Goal: Task Accomplishment & Management: Use online tool/utility

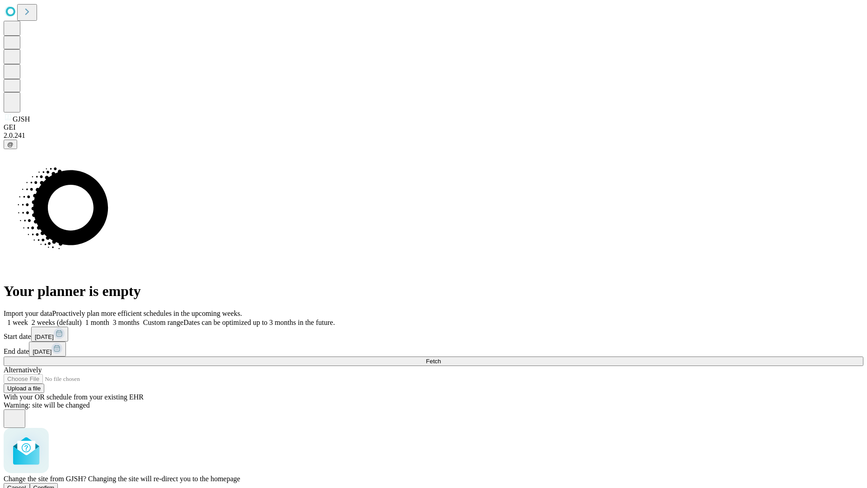
click at [55, 484] on span "Confirm" at bounding box center [43, 487] width 21 height 7
click at [109, 318] on label "1 month" at bounding box center [96, 322] width 28 height 8
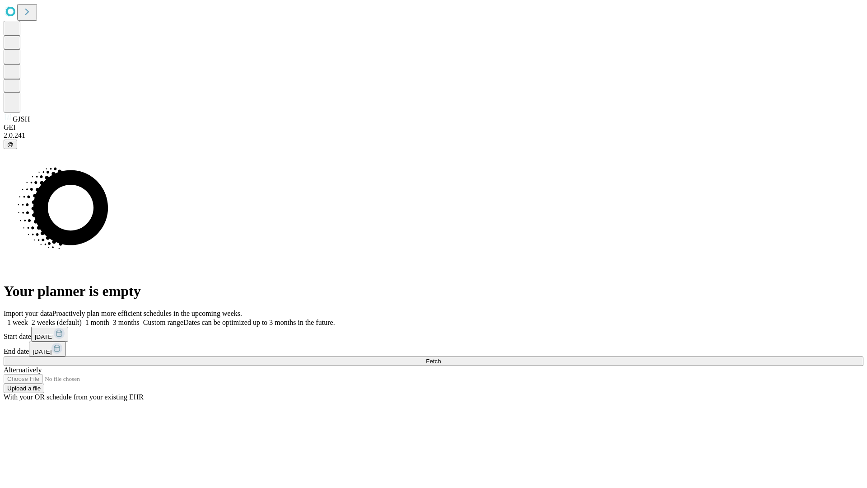
click at [441, 358] on span "Fetch" at bounding box center [433, 361] width 15 height 7
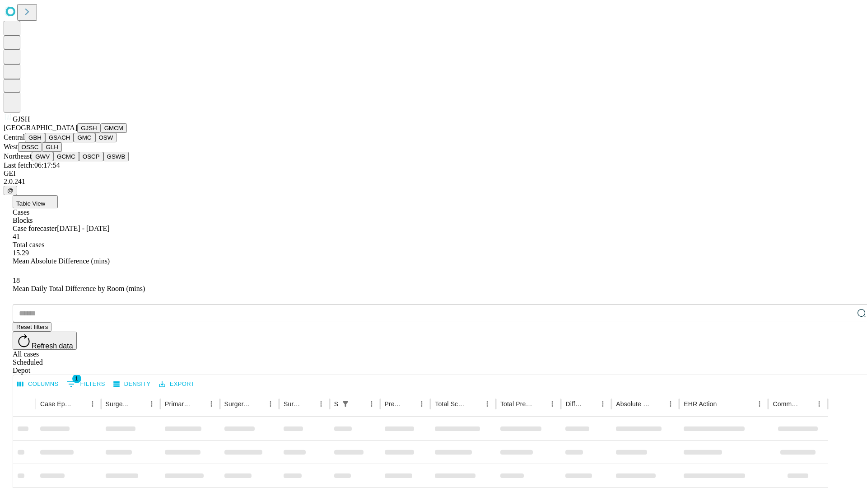
click at [101, 133] on button "GMCM" at bounding box center [114, 127] width 26 height 9
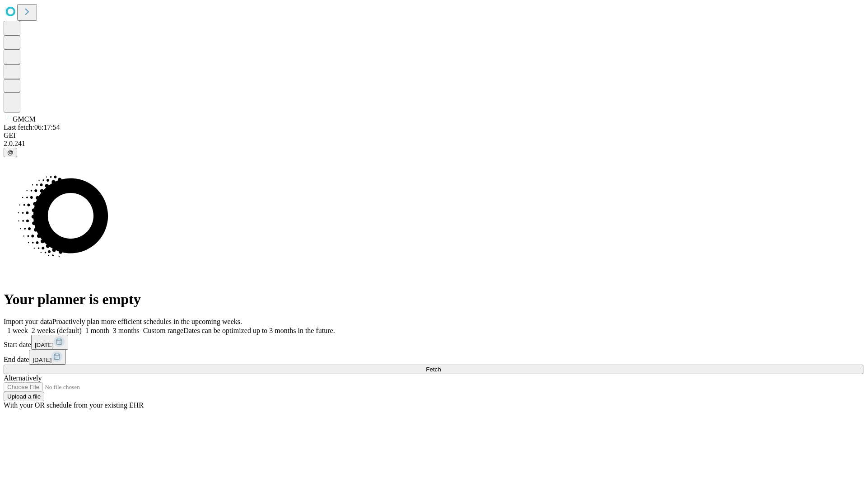
click at [109, 326] on label "1 month" at bounding box center [96, 330] width 28 height 8
click at [441, 366] on span "Fetch" at bounding box center [433, 369] width 15 height 7
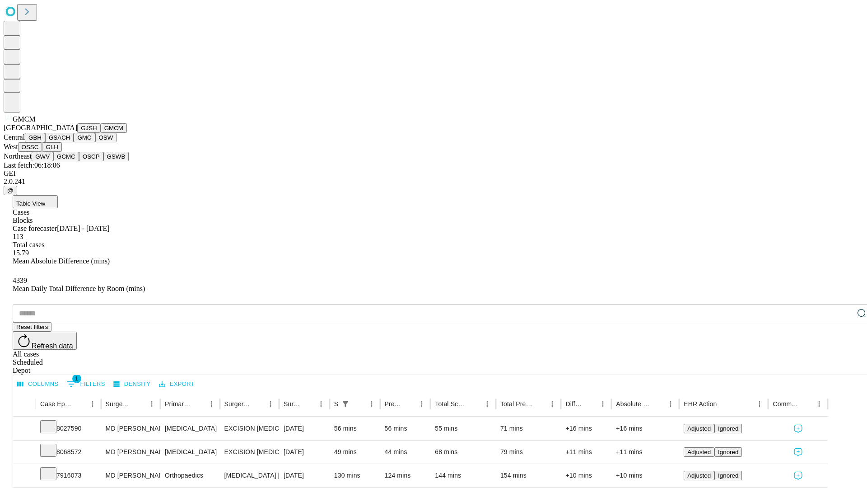
click at [45, 142] on button "GBH" at bounding box center [35, 137] width 20 height 9
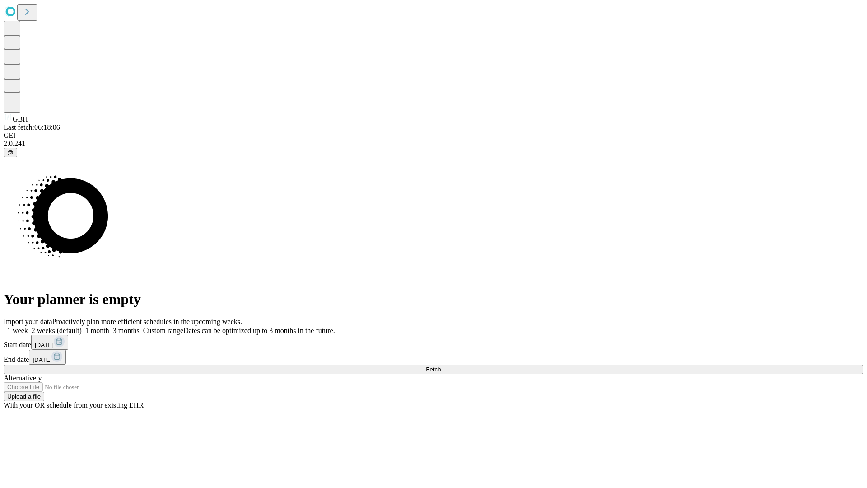
click at [109, 326] on label "1 month" at bounding box center [96, 330] width 28 height 8
click at [441, 366] on span "Fetch" at bounding box center [433, 369] width 15 height 7
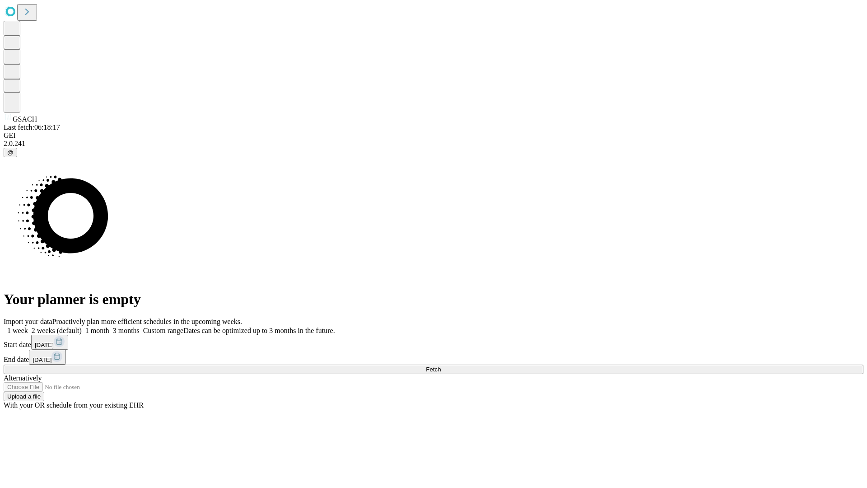
click at [441, 366] on span "Fetch" at bounding box center [433, 369] width 15 height 7
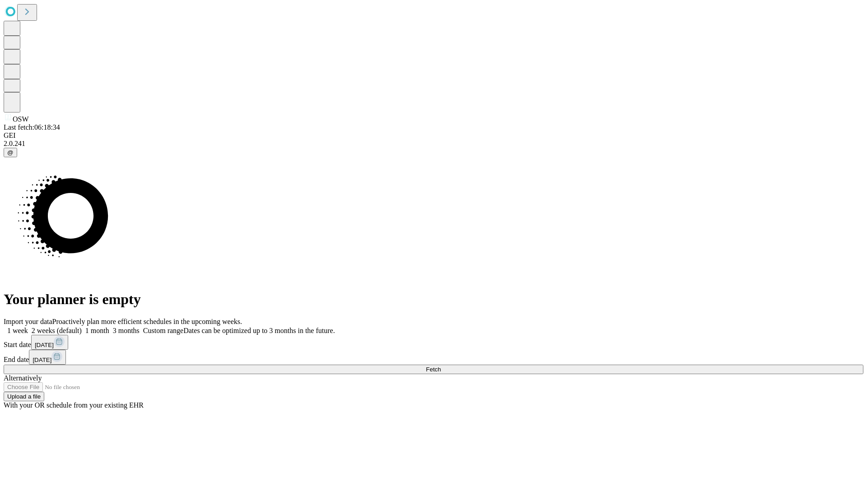
click at [109, 326] on label "1 month" at bounding box center [96, 330] width 28 height 8
click at [441, 366] on span "Fetch" at bounding box center [433, 369] width 15 height 7
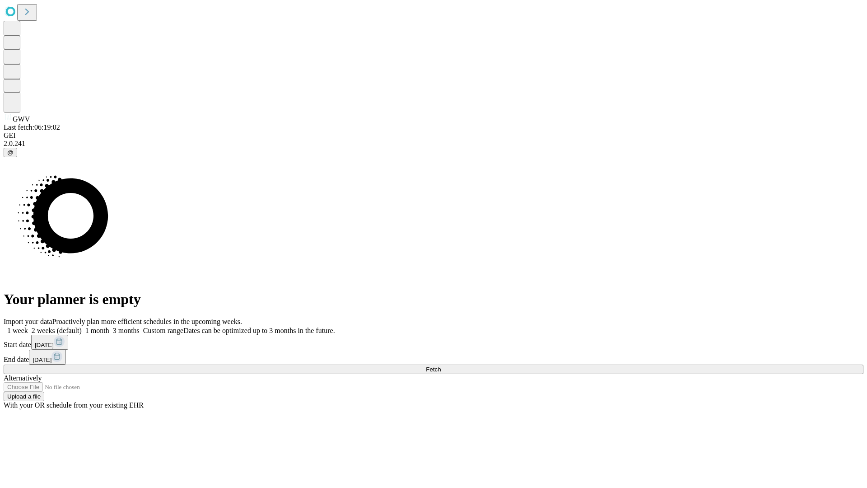
click at [109, 326] on label "1 month" at bounding box center [96, 330] width 28 height 8
click at [441, 366] on span "Fetch" at bounding box center [433, 369] width 15 height 7
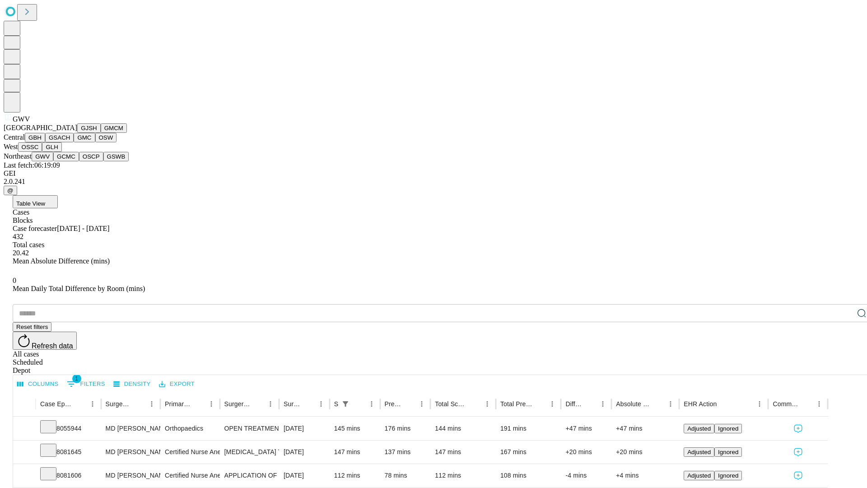
click at [70, 161] on button "GCMC" at bounding box center [66, 156] width 26 height 9
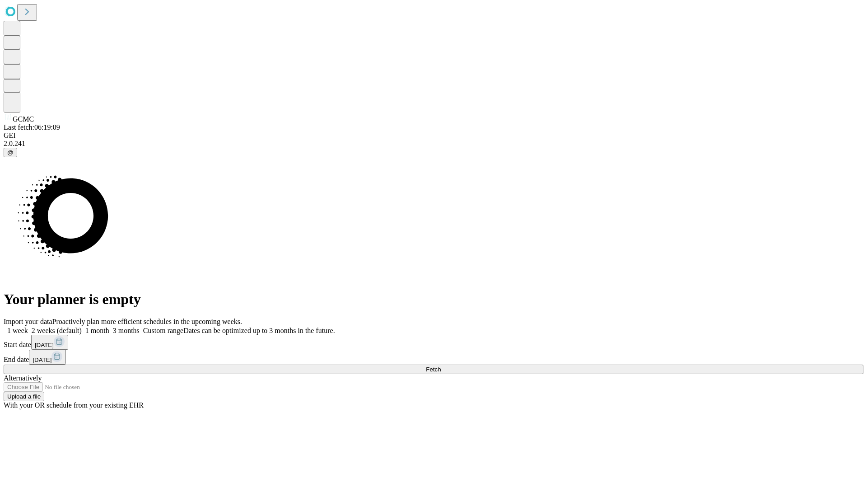
click at [109, 326] on label "1 month" at bounding box center [96, 330] width 28 height 8
click at [441, 366] on span "Fetch" at bounding box center [433, 369] width 15 height 7
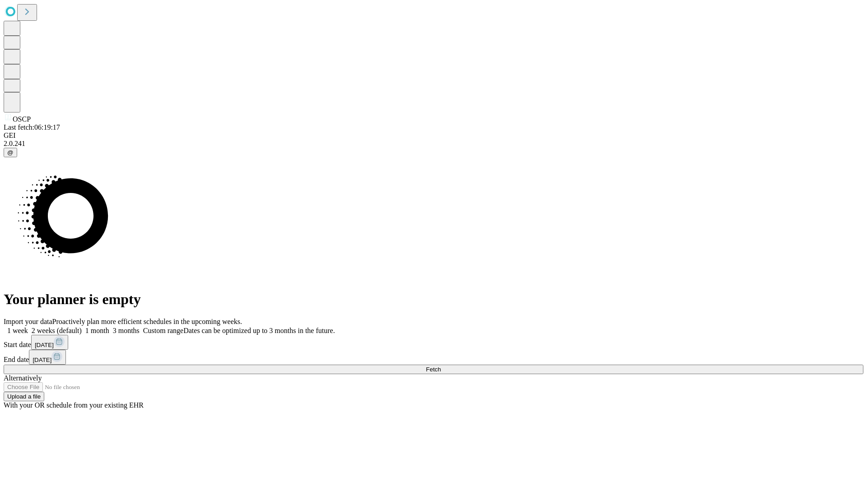
click at [109, 326] on label "1 month" at bounding box center [96, 330] width 28 height 8
click at [441, 366] on span "Fetch" at bounding box center [433, 369] width 15 height 7
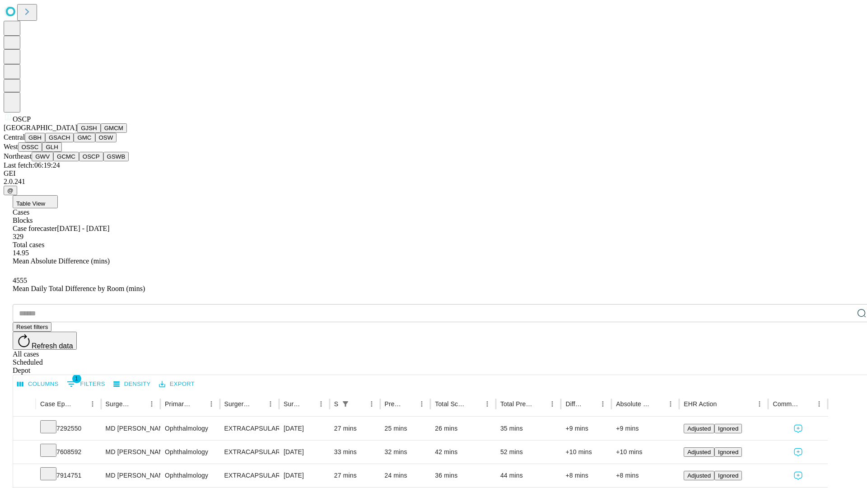
click at [103, 161] on button "GSWB" at bounding box center [116, 156] width 26 height 9
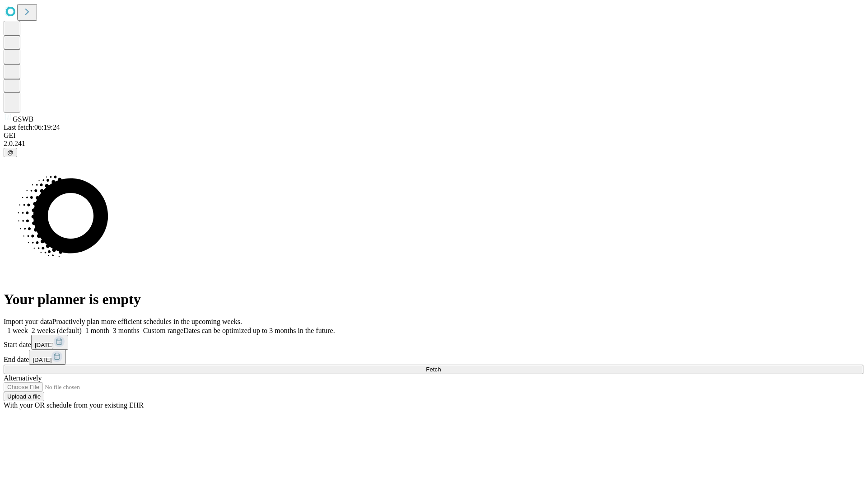
click at [109, 326] on label "1 month" at bounding box center [96, 330] width 28 height 8
click at [441, 366] on span "Fetch" at bounding box center [433, 369] width 15 height 7
